Goal: Transaction & Acquisition: Purchase product/service

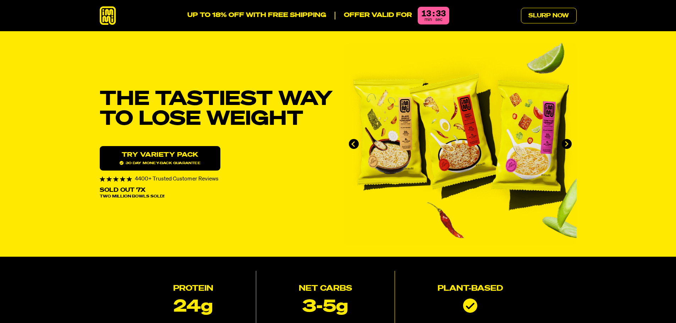
drag, startPoint x: 186, startPoint y: 161, endPoint x: 201, endPoint y: 164, distance: 14.8
click at [186, 161] on link "Try variety Pack 30 day money-back guarantee" at bounding box center [160, 158] width 121 height 24
click at [100, 16] on icon at bounding box center [108, 15] width 16 height 19
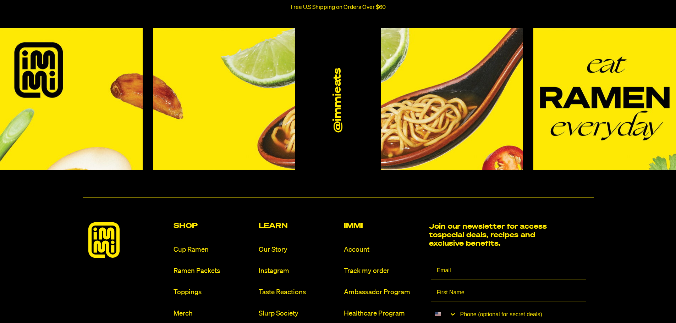
scroll to position [3324, 0]
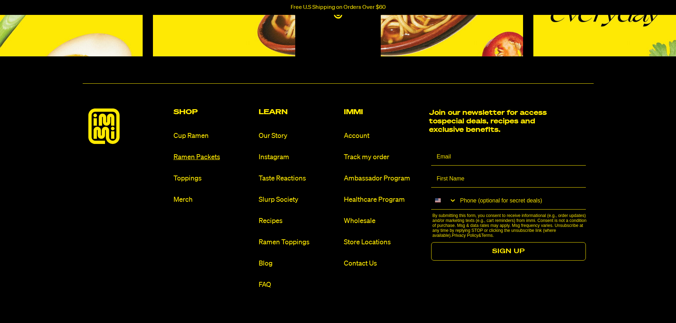
drag, startPoint x: 200, startPoint y: 155, endPoint x: 207, endPoint y: 159, distance: 8.3
click at [200, 155] on link "Ramen Packets" at bounding box center [212, 158] width 79 height 10
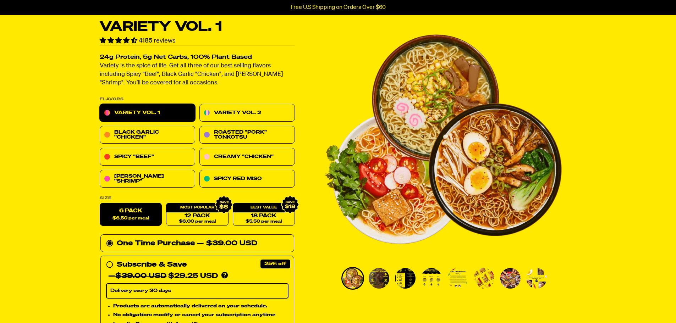
scroll to position [35, 0]
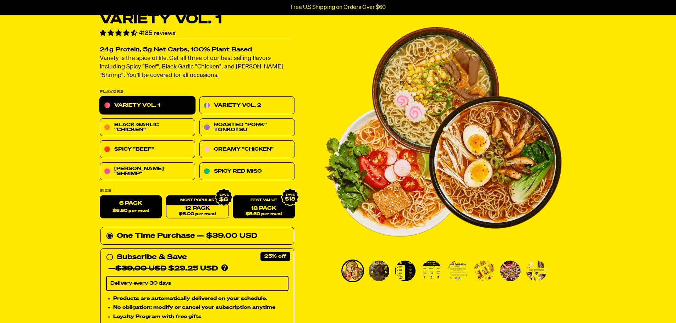
click at [265, 209] on link "18 Pack $5.50 per meal" at bounding box center [263, 207] width 62 height 23
radio input "false"
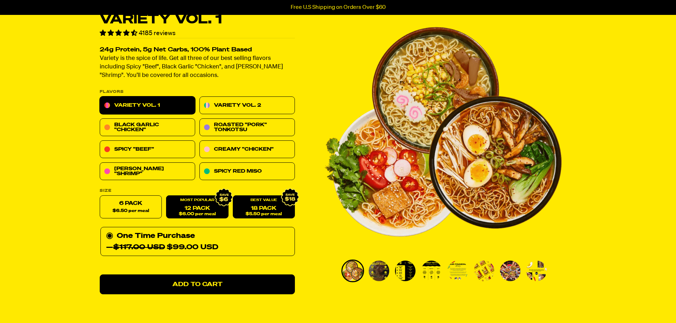
click at [198, 206] on link "12 Pack $6.00 per meal" at bounding box center [197, 207] width 62 height 23
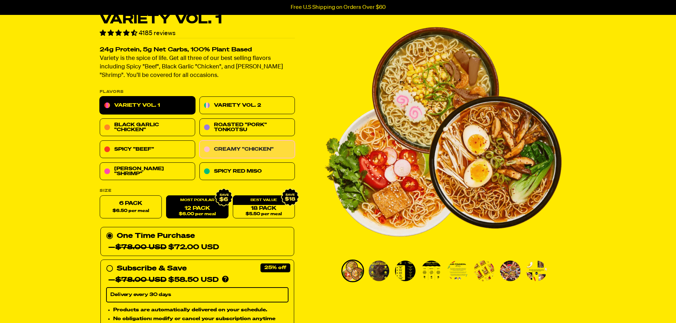
click at [261, 146] on link "Creamy "Chicken"" at bounding box center [246, 150] width 95 height 18
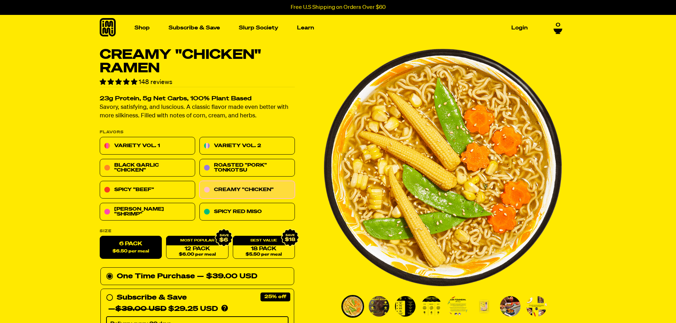
drag, startPoint x: 119, startPoint y: 246, endPoint x: 134, endPoint y: 246, distance: 15.3
click at [120, 246] on label "6 Pack $6.50 per meal" at bounding box center [131, 247] width 62 height 23
click at [100, 237] on input "6 Pack $6.50 per meal" at bounding box center [100, 236] width 0 height 0
click at [161, 148] on link "Variety Vol. 1" at bounding box center [147, 146] width 95 height 18
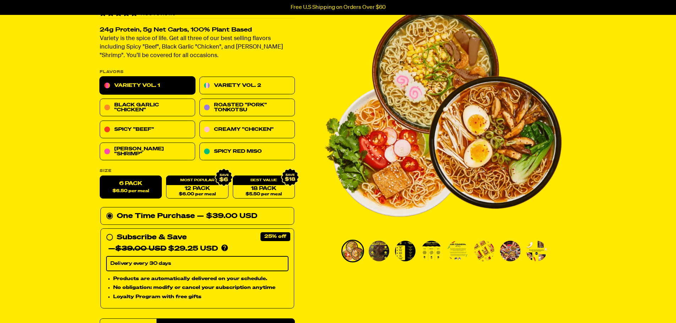
scroll to position [35, 0]
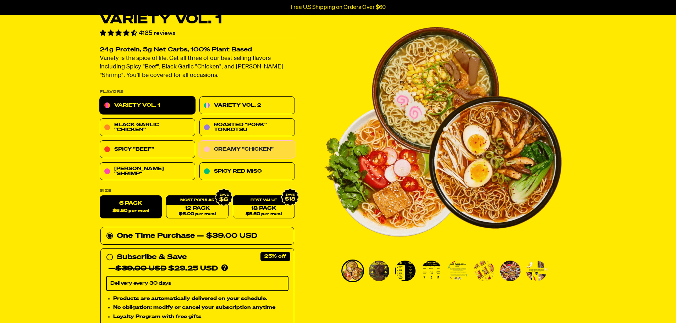
click at [253, 151] on link "Creamy "Chicken"" at bounding box center [246, 150] width 95 height 18
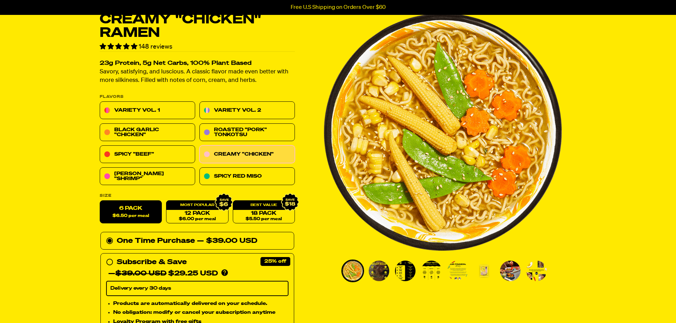
scroll to position [71, 0]
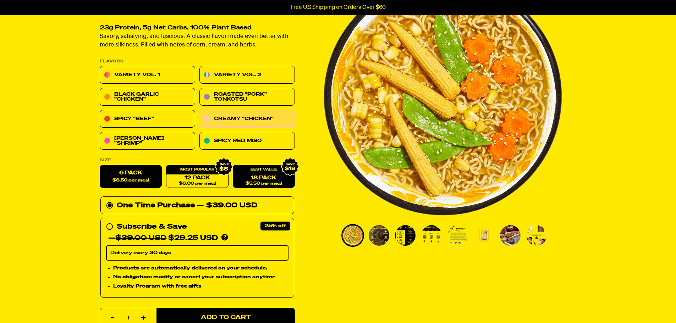
click at [262, 168] on div "18 Pack $5.50 per meal" at bounding box center [263, 176] width 62 height 23
click at [266, 168] on div "18 Pack $5.50 per meal" at bounding box center [263, 176] width 62 height 23
click at [267, 172] on div "18 Pack $5.50 per meal" at bounding box center [263, 176] width 62 height 23
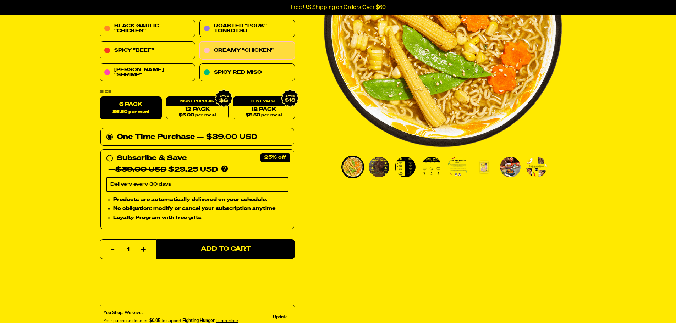
scroll to position [142, 0]
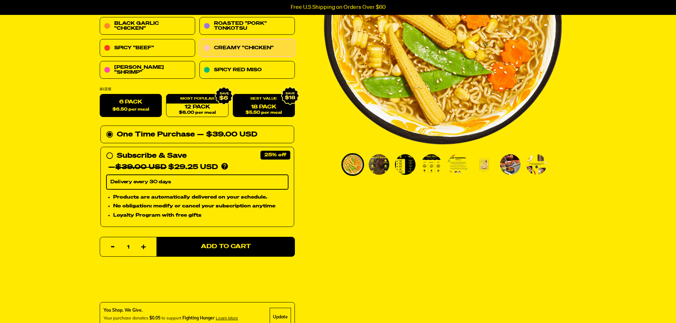
click at [276, 106] on link "18 Pack $5.50 per meal" at bounding box center [263, 105] width 62 height 23
radio input "false"
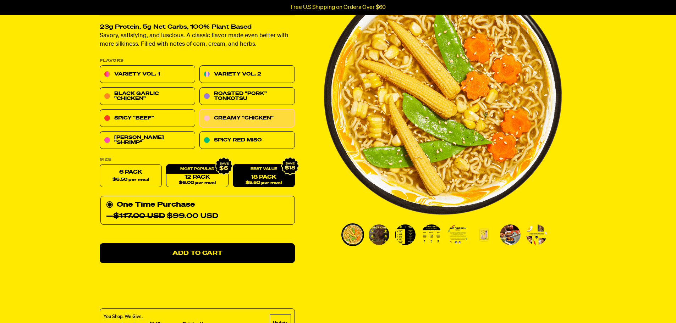
scroll to position [71, 0]
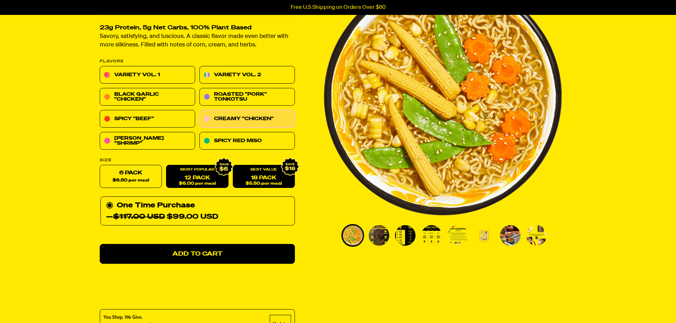
click at [189, 173] on div "12 Pack $6.00 per meal" at bounding box center [197, 176] width 62 height 23
click at [191, 175] on link "12 Pack $6.00 per meal" at bounding box center [197, 176] width 62 height 23
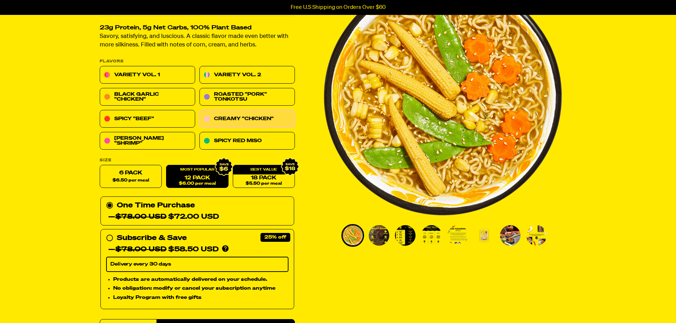
click at [191, 175] on link "12 Pack $6.00 per meal" at bounding box center [197, 176] width 62 height 23
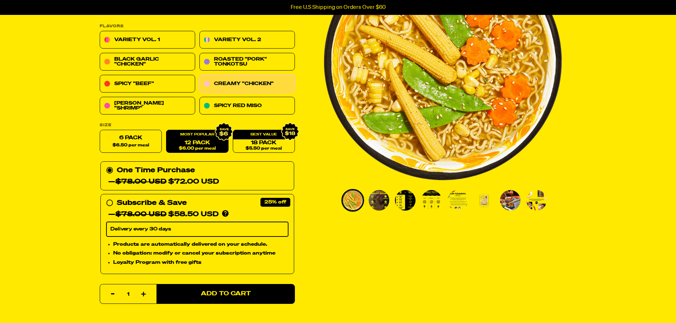
scroll to position [106, 0]
click at [111, 202] on circle at bounding box center [109, 203] width 4 height 4
click at [111, 197] on input "Subscribe & Save 25% — $78.00 USD $58.50 USD You'll receive your selected flavo…" at bounding box center [108, 197] width 5 height 0
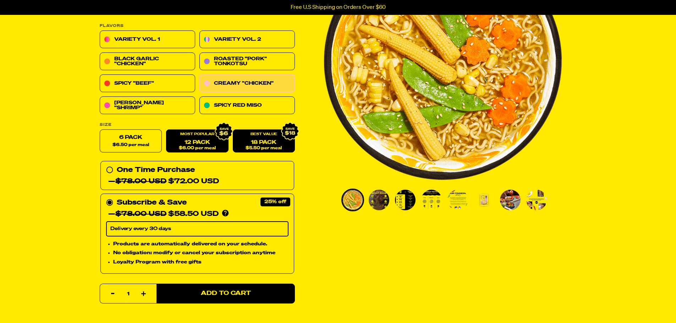
click at [259, 135] on div "18 Pack $5.50 per meal" at bounding box center [263, 141] width 62 height 23
click at [276, 139] on link "18 Pack $5.50 per meal" at bounding box center [263, 141] width 62 height 23
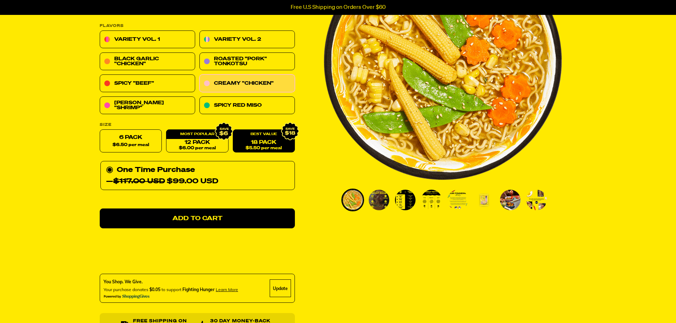
click at [276, 139] on link "18 Pack $5.50 per meal" at bounding box center [263, 141] width 62 height 23
click at [217, 140] on icon at bounding box center [223, 131] width 18 height 18
click at [217, 139] on icon at bounding box center [223, 131] width 18 height 18
click at [214, 141] on link "12 Pack $6.00 per meal" at bounding box center [197, 141] width 62 height 23
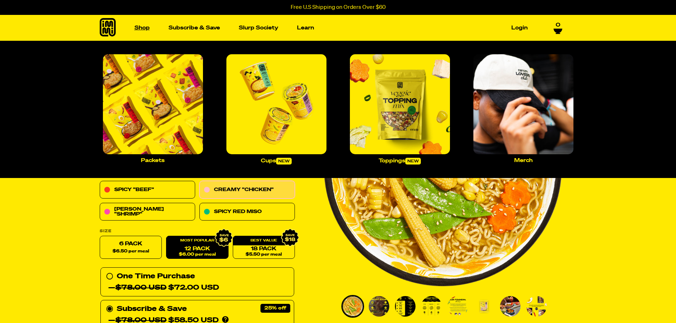
click at [145, 26] on link "Shop" at bounding box center [142, 27] width 21 height 11
click at [276, 149] on img "Main navigation" at bounding box center [276, 104] width 100 height 100
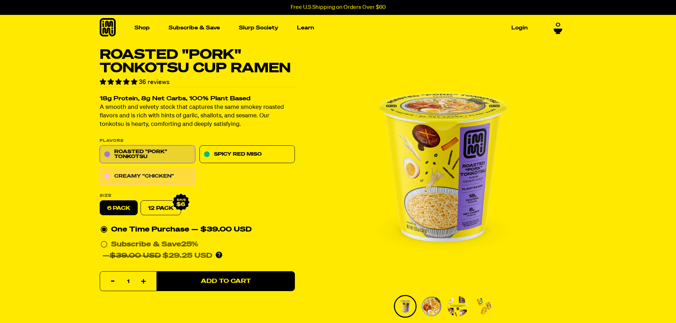
click at [147, 174] on link "Creamy "Chicken"" at bounding box center [147, 177] width 95 height 18
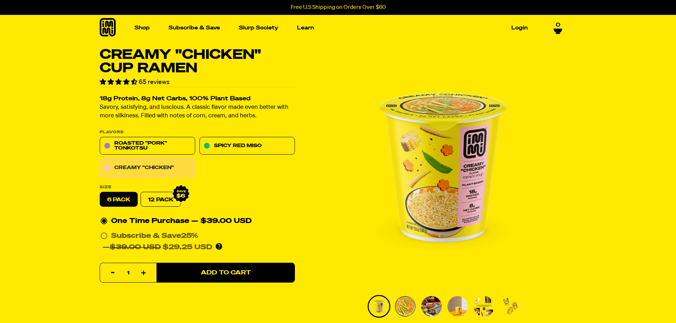
click at [165, 168] on link "Creamy "Chicken"" at bounding box center [147, 168] width 95 height 18
click at [167, 199] on link "12 Pack" at bounding box center [160, 199] width 40 height 15
radio input "false"
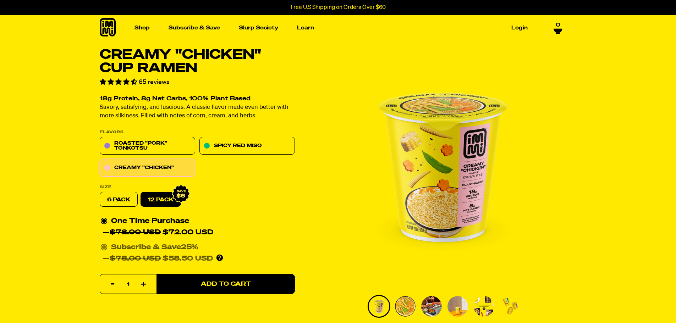
click at [107, 248] on icon at bounding box center [103, 247] width 7 height 7
click at [105, 242] on input "Subscribe & Save 25% — $78.00 USD $58.50 USD You'll receive your selected flavo…" at bounding box center [102, 242] width 5 height 0
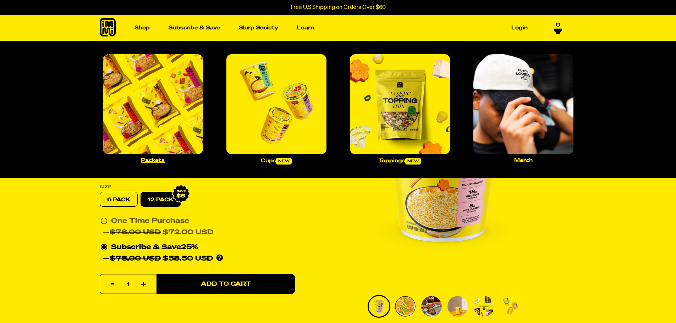
click at [168, 120] on img "Main navigation" at bounding box center [153, 104] width 100 height 100
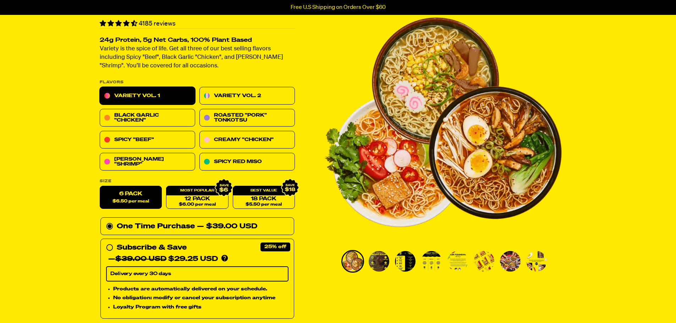
scroll to position [71, 0]
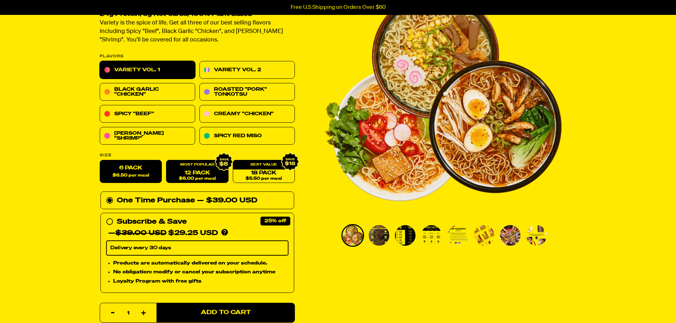
drag, startPoint x: 210, startPoint y: 171, endPoint x: 211, endPoint y: 178, distance: 6.8
click at [209, 171] on link "12 Pack $6.00 per meal" at bounding box center [197, 171] width 62 height 23
radio input "false"
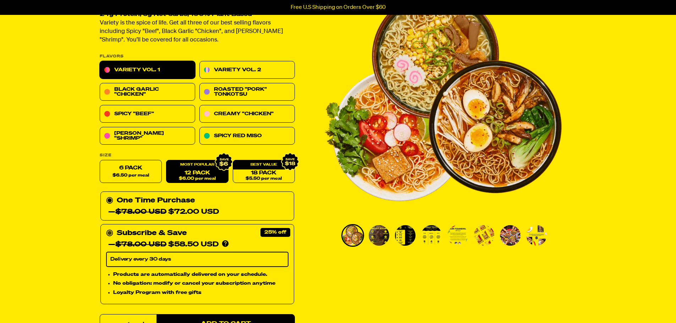
click at [109, 232] on circle at bounding box center [109, 233] width 4 height 4
click at [109, 228] on input "Subscribe & Save 25% — $78.00 USD $58.50 USD You'll receive your selected flavo…" at bounding box center [108, 228] width 5 height 0
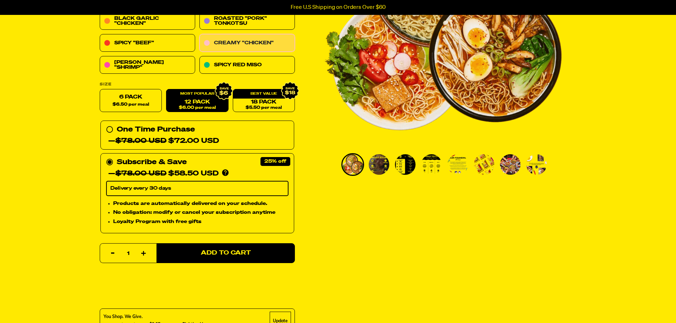
click at [244, 42] on link "Creamy "Chicken"" at bounding box center [246, 43] width 95 height 18
